Goal: Transaction & Acquisition: Purchase product/service

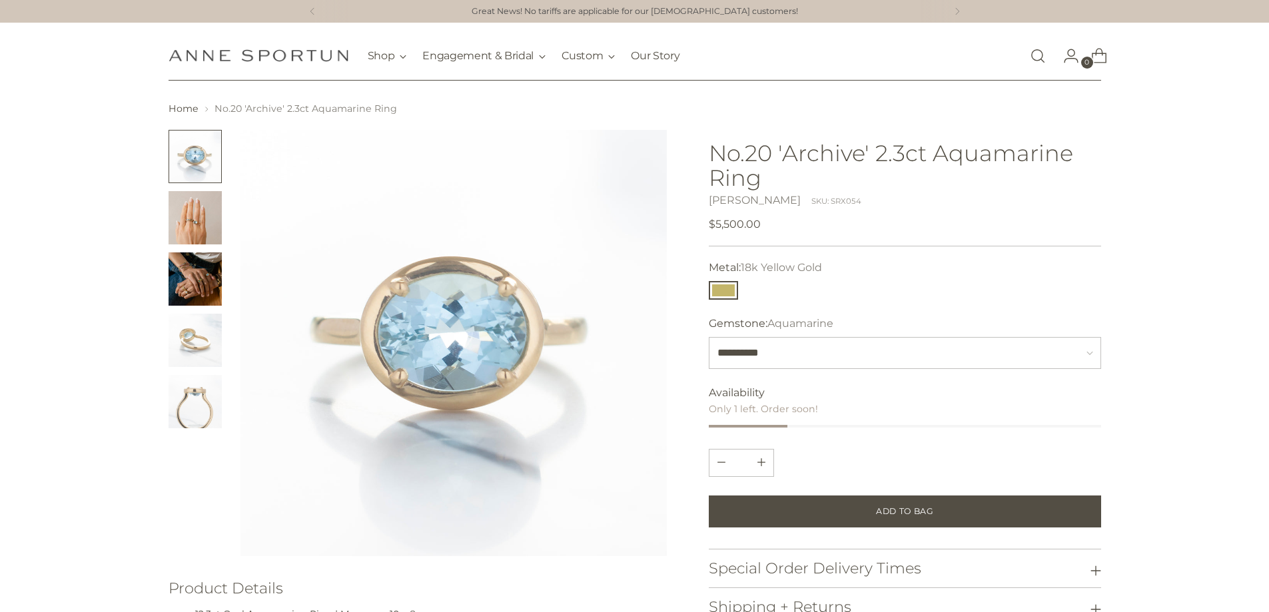
click at [201, 221] on img "Change image to image 2" at bounding box center [195, 217] width 53 height 53
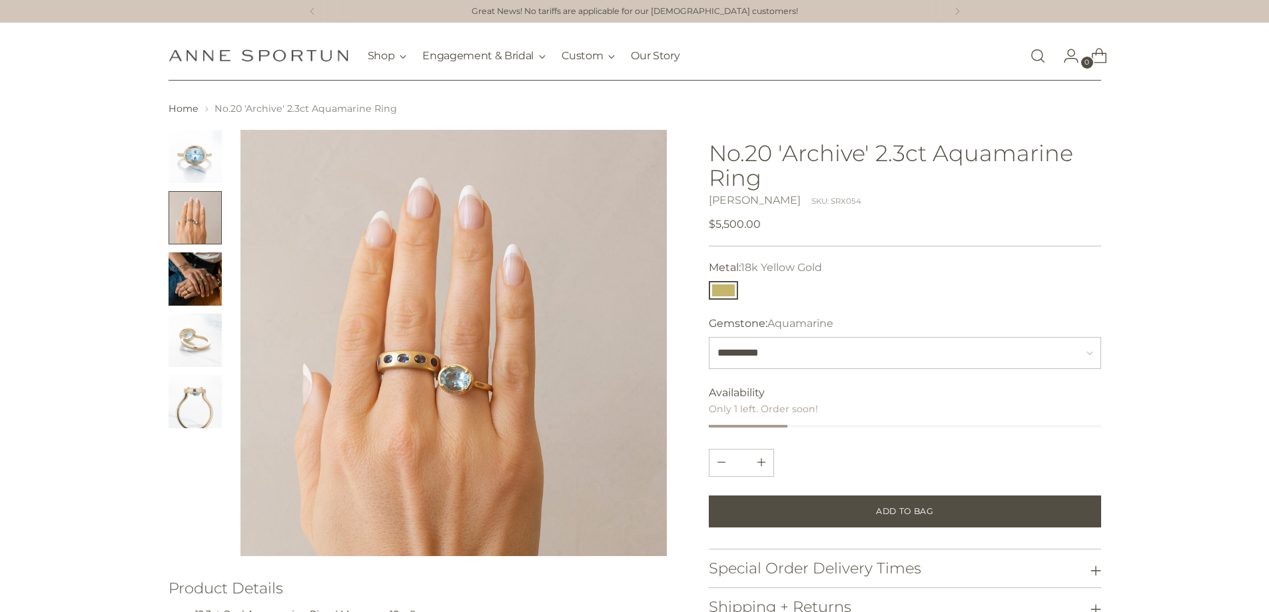
click at [196, 292] on img "Change image to image 3" at bounding box center [195, 279] width 53 height 53
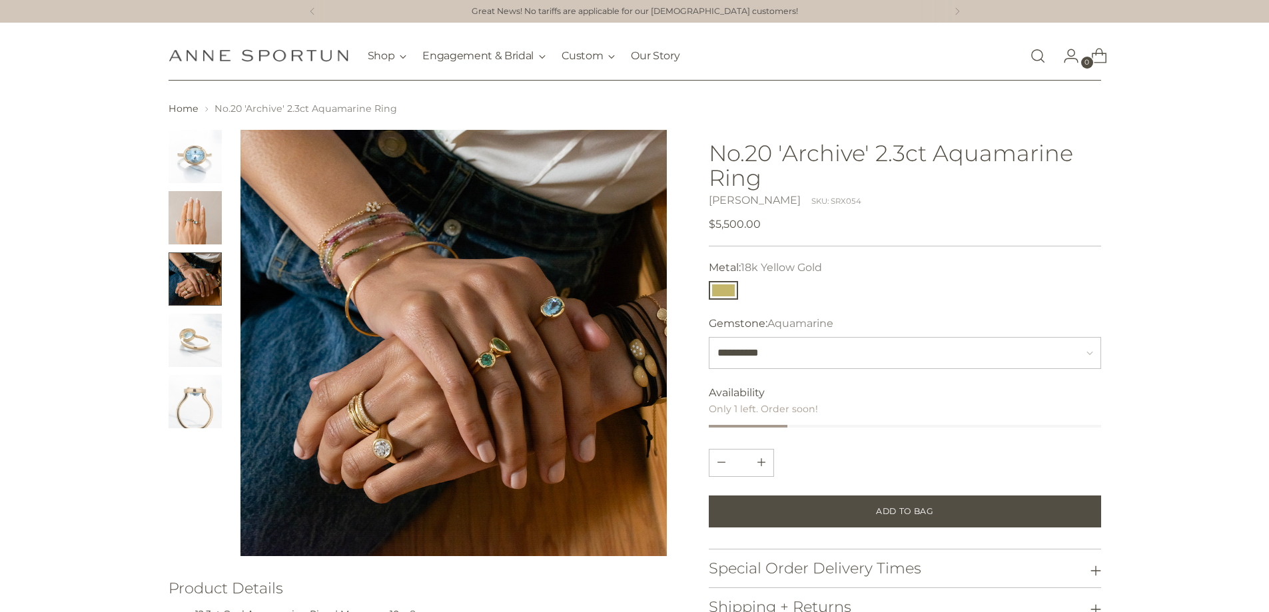
click at [193, 343] on img "Change image to image 4" at bounding box center [195, 340] width 53 height 53
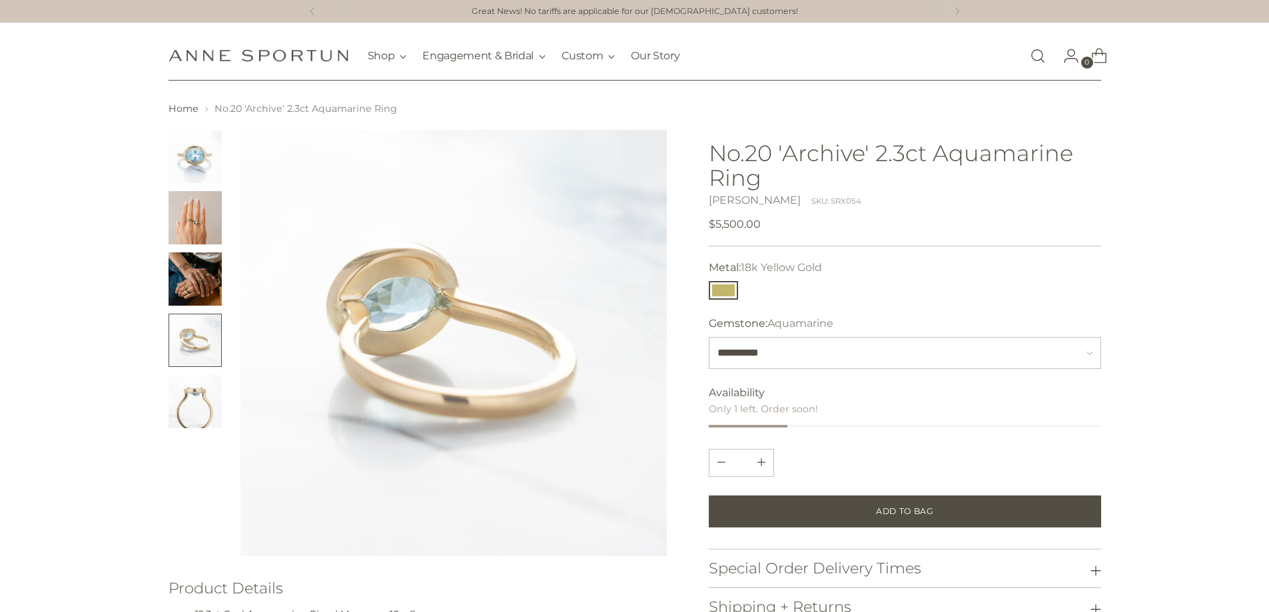
click at [191, 419] on img "Change image to image 5" at bounding box center [195, 401] width 53 height 53
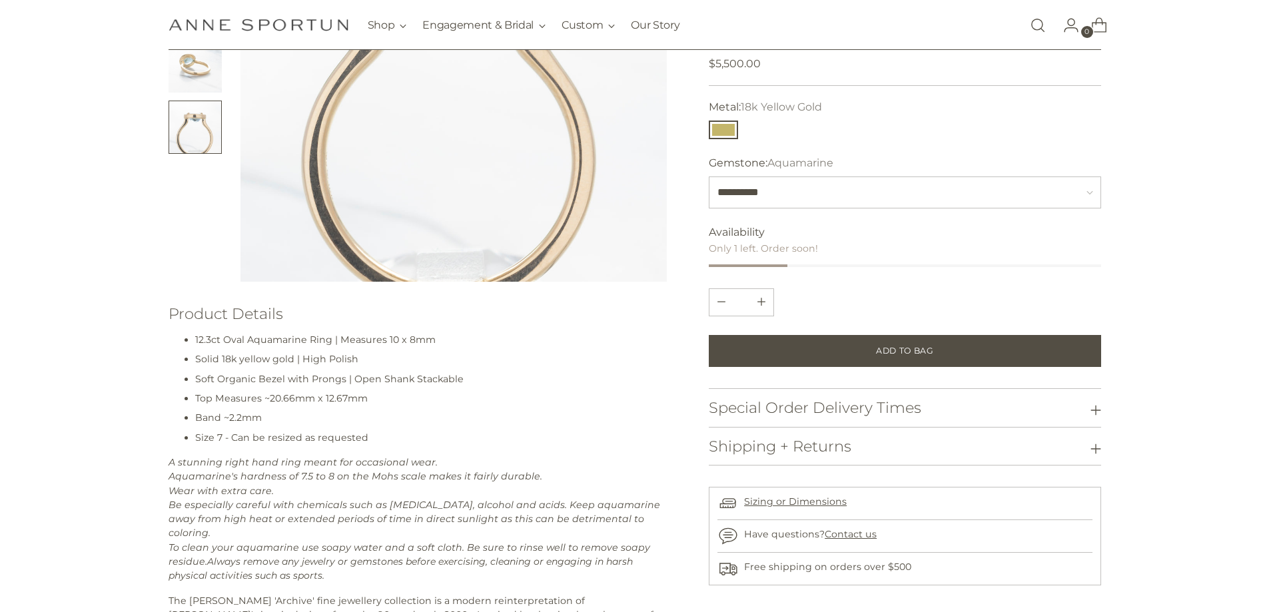
scroll to position [333, 0]
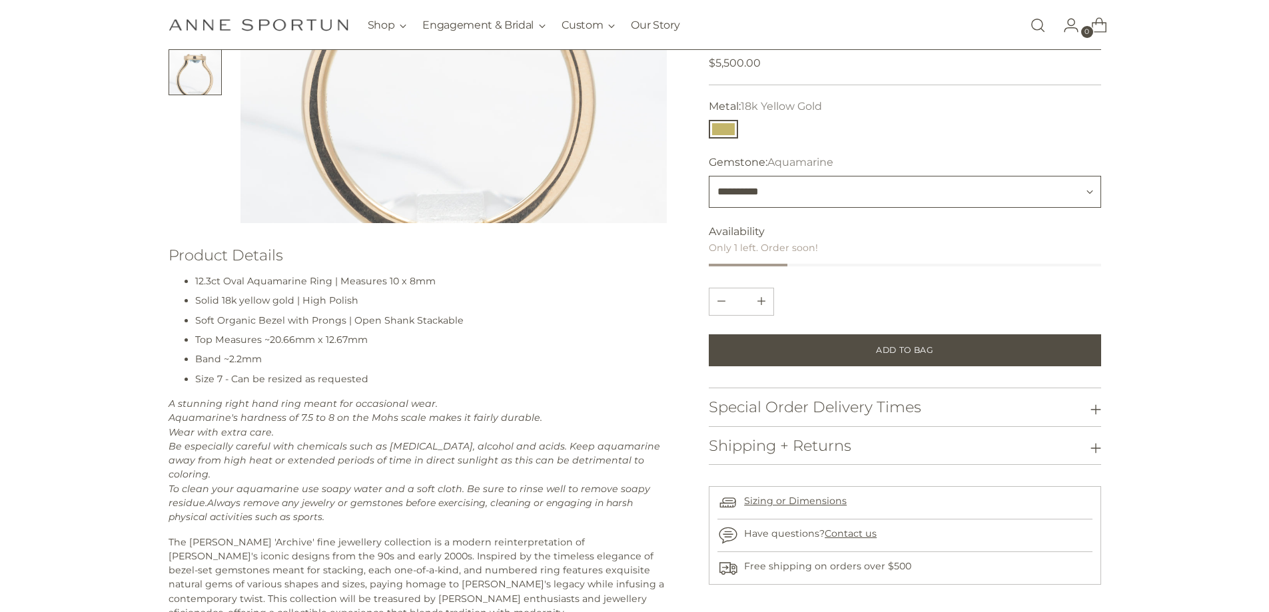
click at [1091, 185] on select "**********" at bounding box center [905, 192] width 392 height 32
click at [1168, 319] on section "Home No.20 'Archive' 2.3ct Aquamarine Ring" at bounding box center [634, 202] width 1269 height 867
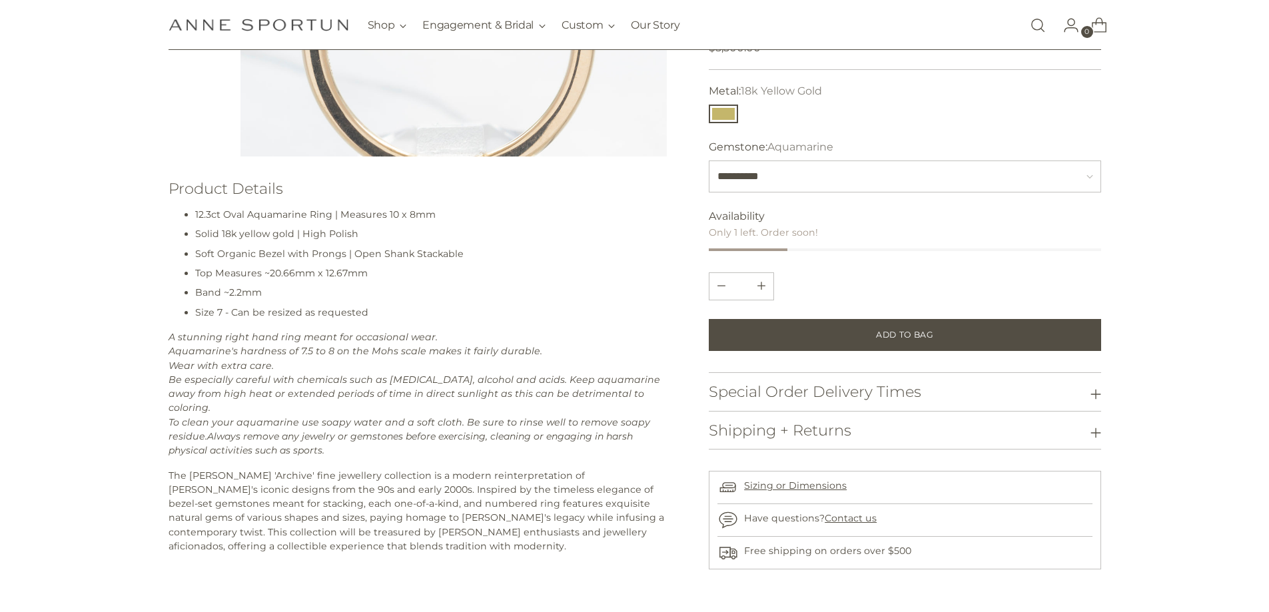
scroll to position [466, 0]
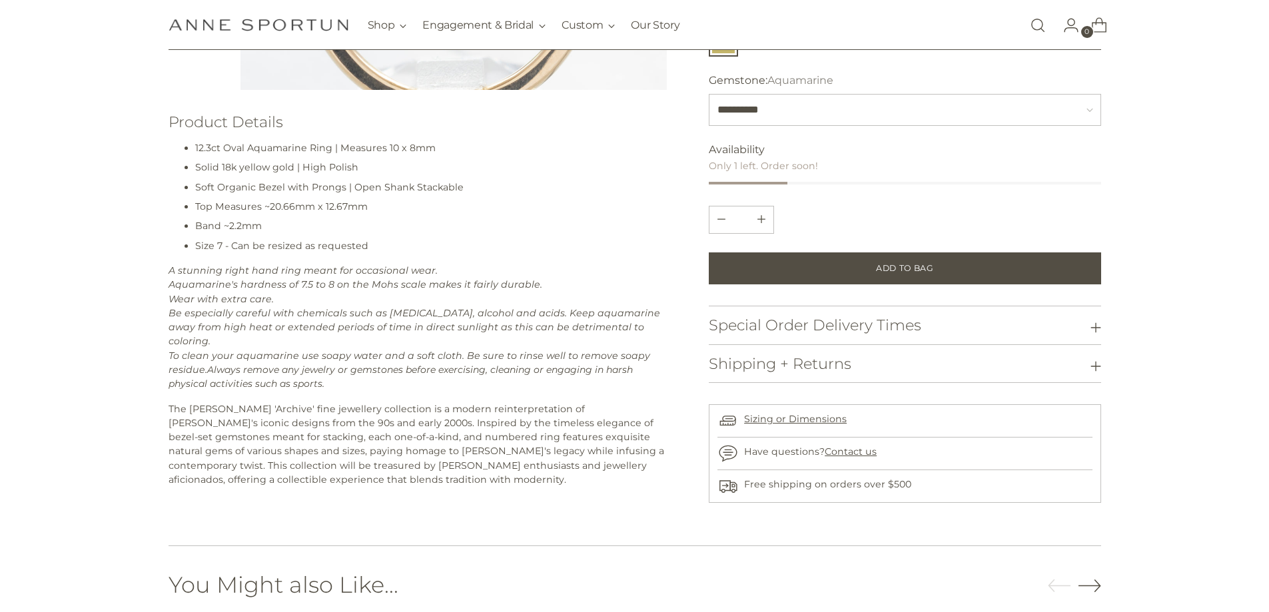
click at [480, 286] on em "A stunning right hand ring meant for occasional wear. Aquamarine's hardness of …" at bounding box center [415, 305] width 492 height 83
click at [432, 350] on em "To clean your aquamarine use soapy water and a soft cloth. Be sure to rinse wel…" at bounding box center [410, 363] width 482 height 26
